Goal: Browse casually

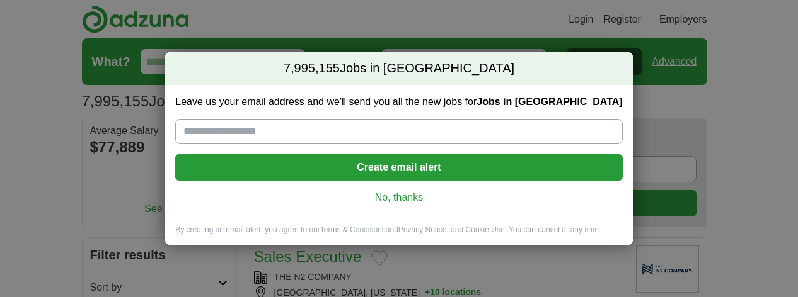
click at [389, 195] on link "No, thanks" at bounding box center [398, 198] width 426 height 14
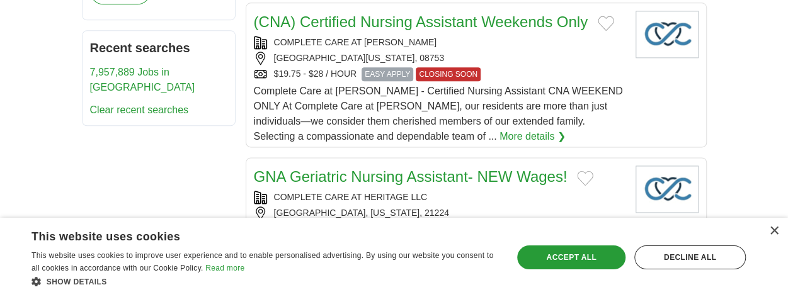
scroll to position [756, 0]
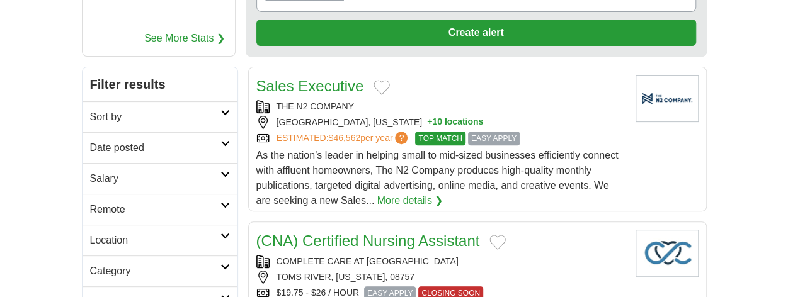
scroll to position [189, 0]
